Goal: Task Accomplishment & Management: Use online tool/utility

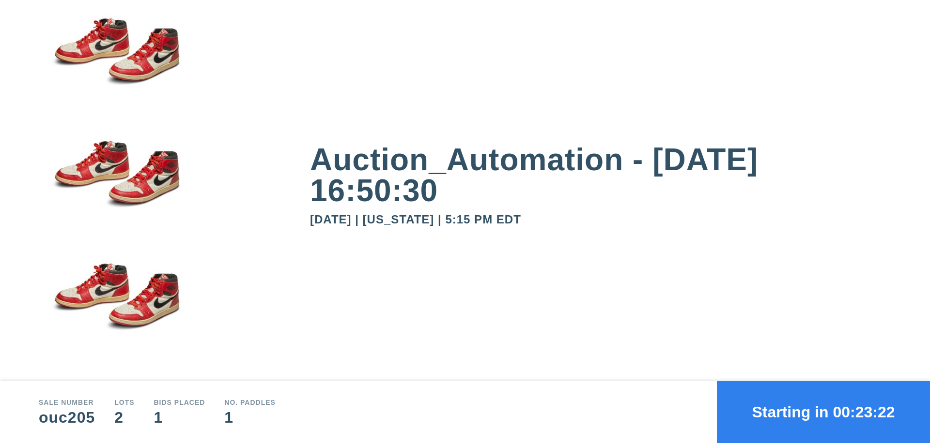
click at [823, 412] on button "Starting in 00:23:22" at bounding box center [822, 412] width 213 height 62
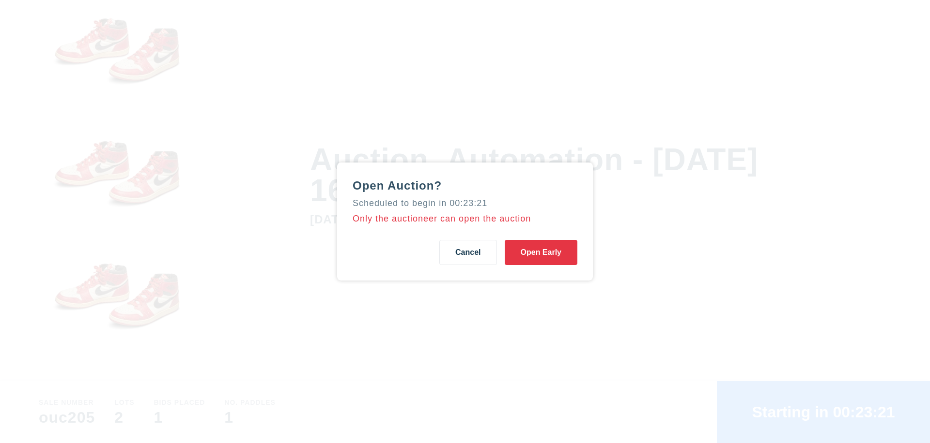
click at [541, 253] on button "Open Early" at bounding box center [540, 252] width 73 height 25
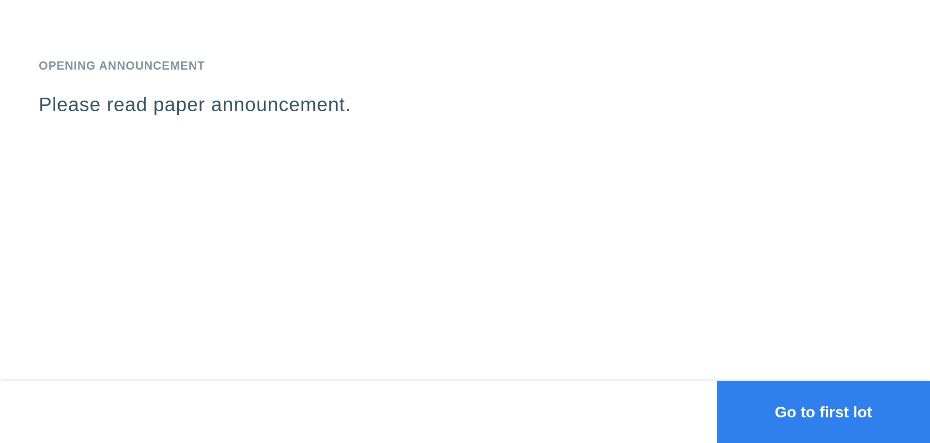
click at [823, 412] on button "Go to first lot" at bounding box center [822, 412] width 213 height 62
